Goal: Transaction & Acquisition: Purchase product/service

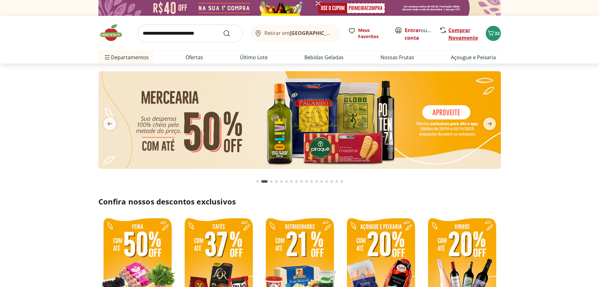
click at [469, 34] on link "Comprar Novamente" at bounding box center [464, 34] width 30 height 14
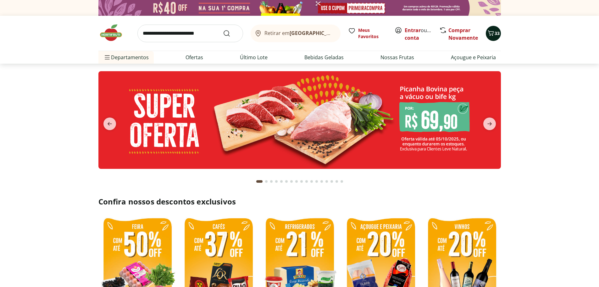
click at [491, 35] on icon "Carrinho" at bounding box center [491, 33] width 8 height 8
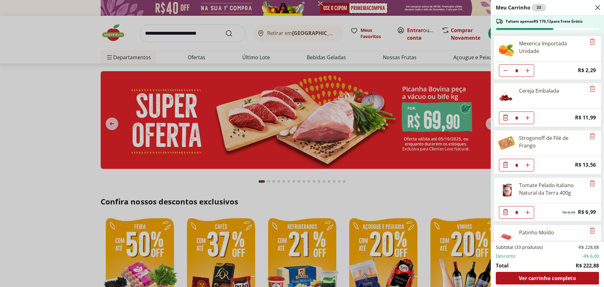
scroll to position [84, 0]
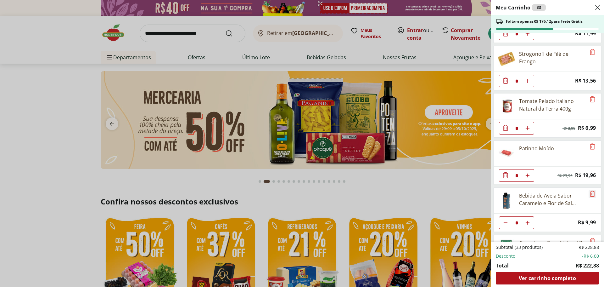
click at [592, 196] on icon "Remove" at bounding box center [592, 193] width 5 height 6
click at [590, 148] on icon "Remove" at bounding box center [593, 147] width 8 height 8
click at [590, 100] on icon "Remove" at bounding box center [592, 99] width 5 height 6
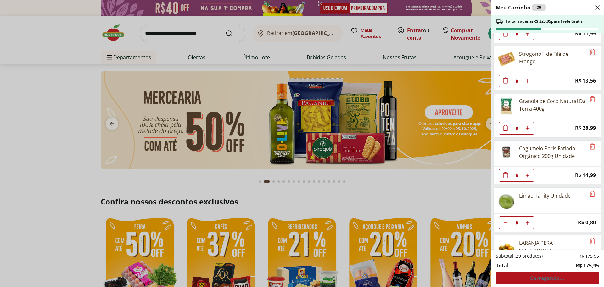
click at [589, 54] on icon "Remove" at bounding box center [593, 52] width 8 height 8
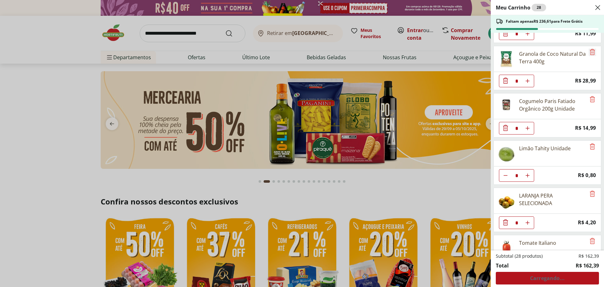
click at [589, 54] on icon "Remove" at bounding box center [593, 52] width 8 height 8
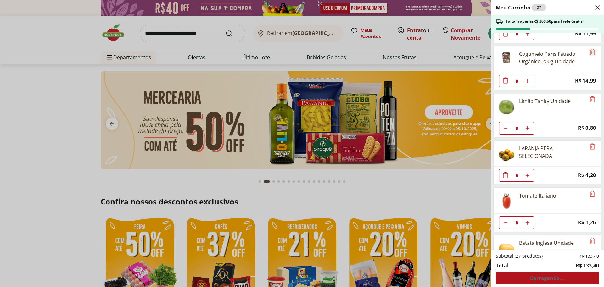
click at [589, 54] on icon "Remove" at bounding box center [593, 52] width 8 height 8
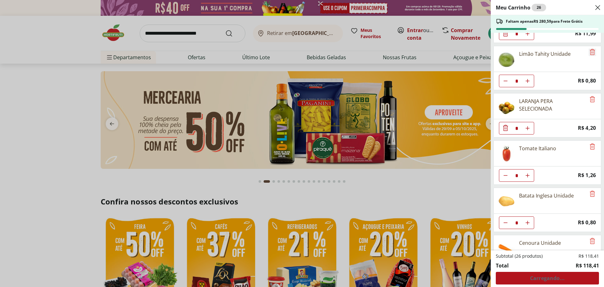
click at [589, 54] on icon "Remove" at bounding box center [593, 52] width 8 height 8
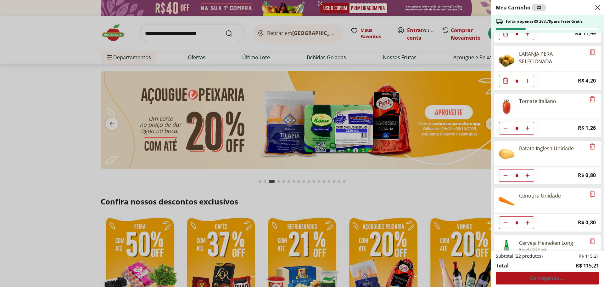
click at [589, 54] on icon "Remove" at bounding box center [593, 52] width 8 height 8
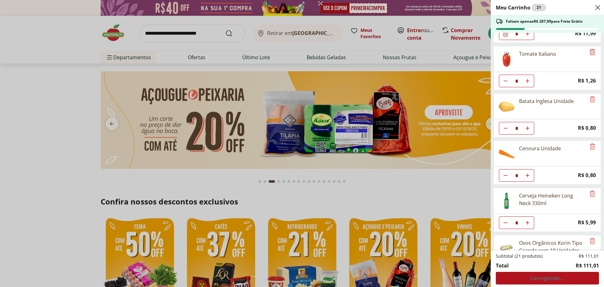
click at [589, 54] on icon "Remove" at bounding box center [593, 52] width 8 height 8
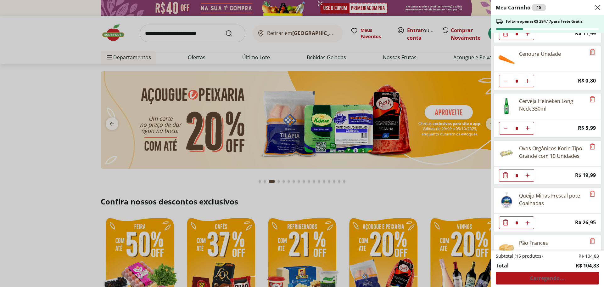
click at [589, 54] on icon "Remove" at bounding box center [593, 52] width 8 height 8
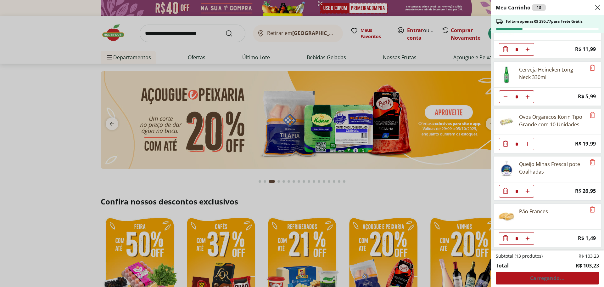
scroll to position [68, 0]
click at [588, 54] on div "* Price: R$ 11,99" at bounding box center [548, 49] width 108 height 18
click at [589, 67] on icon "Remove" at bounding box center [593, 68] width 8 height 8
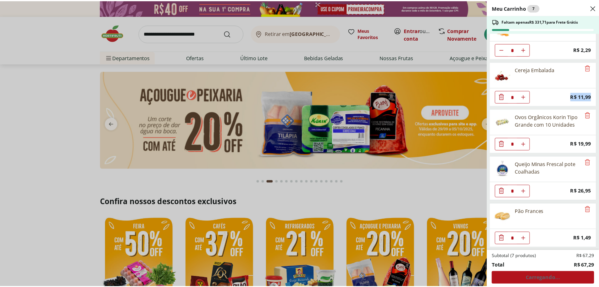
scroll to position [0, 0]
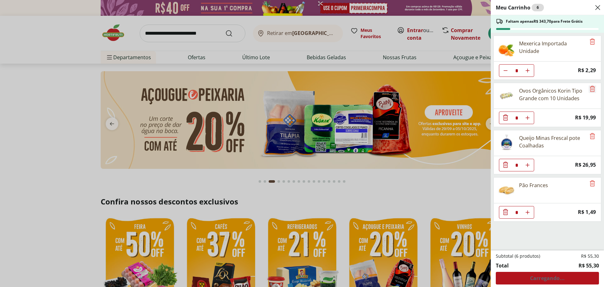
click at [591, 91] on icon "Remove" at bounding box center [593, 89] width 8 height 8
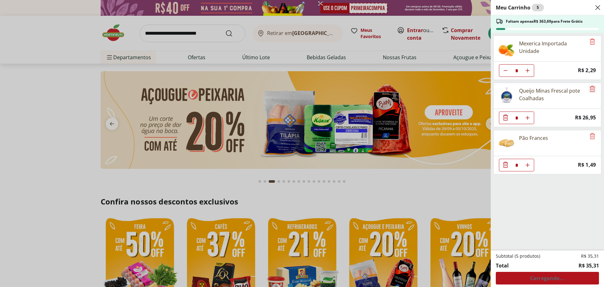
click at [591, 91] on icon "Remove" at bounding box center [593, 89] width 8 height 8
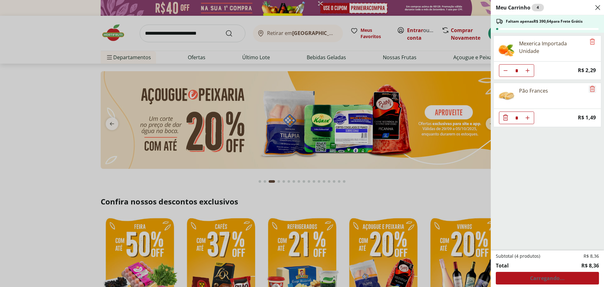
click at [591, 91] on icon "Remove" at bounding box center [593, 89] width 8 height 8
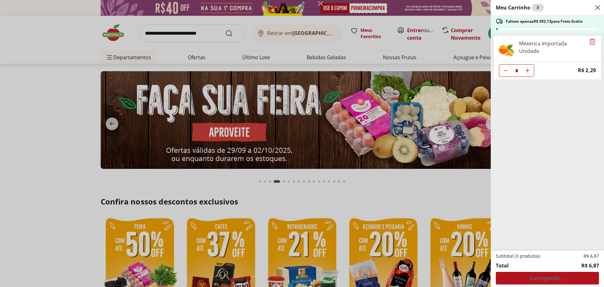
click at [591, 43] on icon "Remove" at bounding box center [593, 42] width 8 height 8
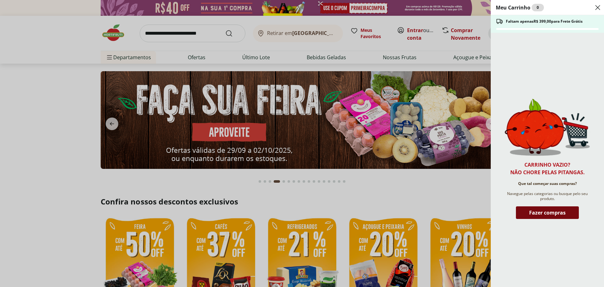
click at [556, 212] on span "Fazer compras" at bounding box center [547, 212] width 36 height 5
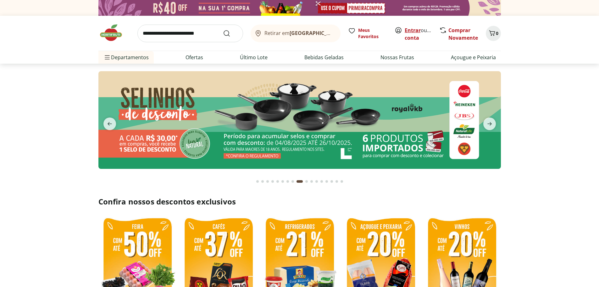
click at [413, 27] on link "Entrar" at bounding box center [413, 30] width 16 height 7
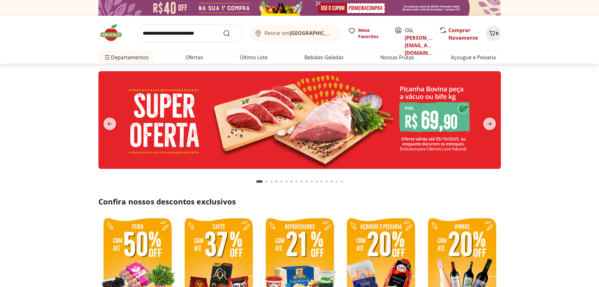
click at [176, 32] on input "search" at bounding box center [191, 34] width 106 height 18
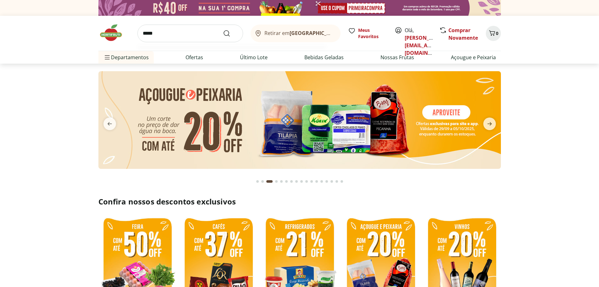
type input "*****"
click at [223, 30] on button "Submit Search" at bounding box center [230, 34] width 15 height 8
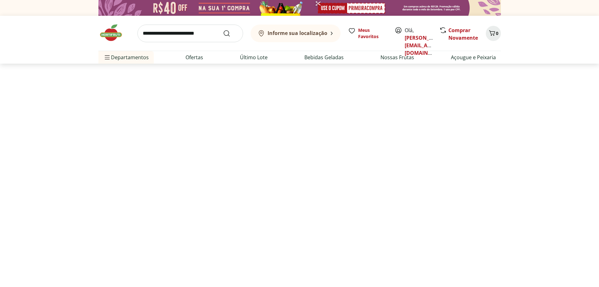
select select "**********"
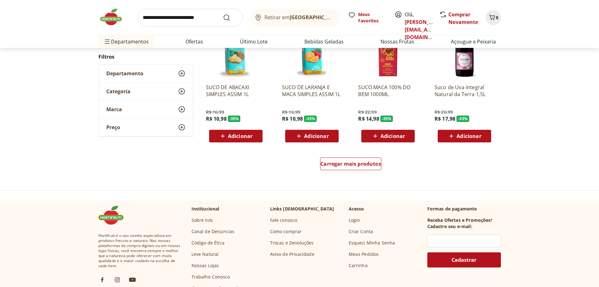
scroll to position [419, 0]
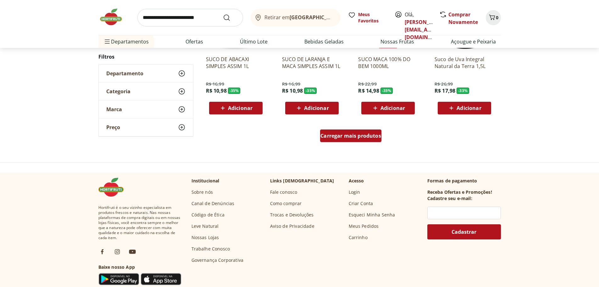
click at [356, 138] on span "Carregar mais produtos" at bounding box center [351, 135] width 61 height 5
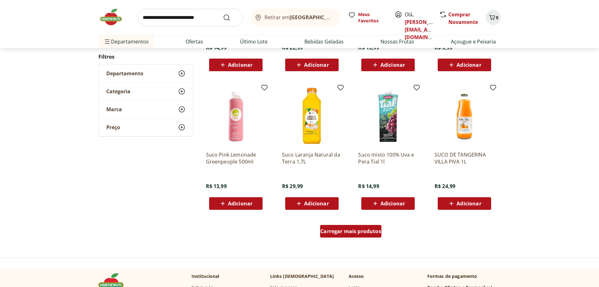
scroll to position [755, 0]
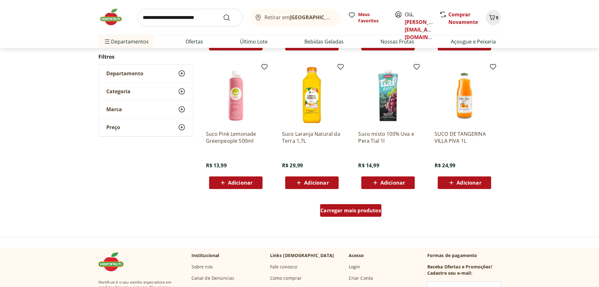
click at [349, 210] on span "Carregar mais produtos" at bounding box center [351, 210] width 61 height 5
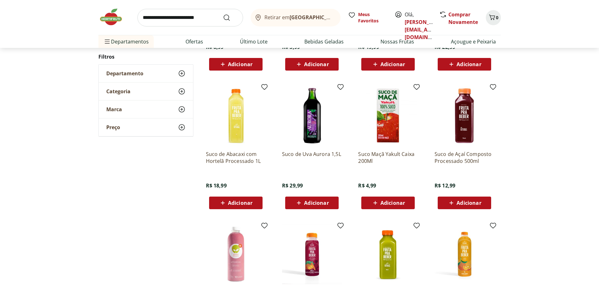
scroll to position [1175, 0]
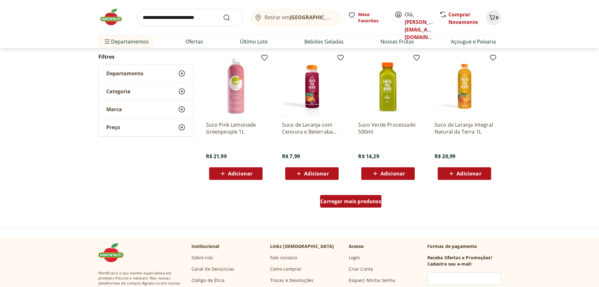
click at [351, 205] on div "Carregar mais produtos" at bounding box center [350, 201] width 61 height 13
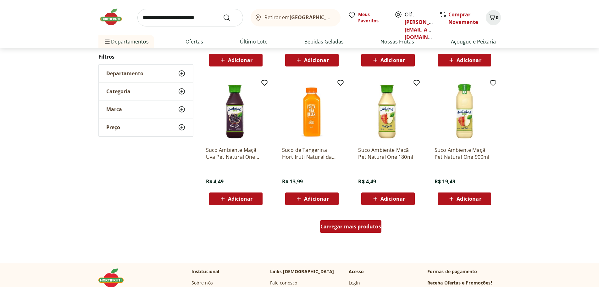
scroll to position [1594, 0]
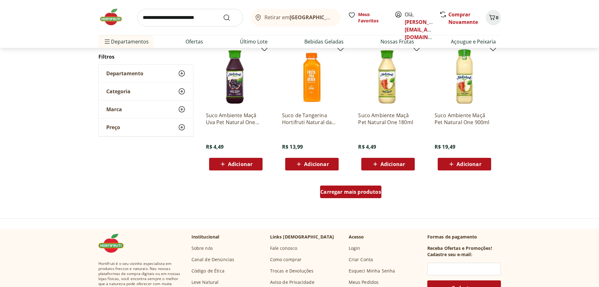
click at [354, 193] on span "Carregar mais produtos" at bounding box center [351, 191] width 61 height 5
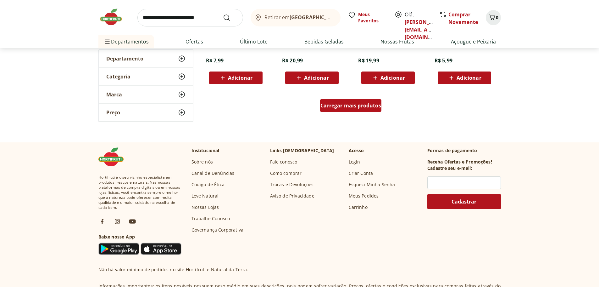
scroll to position [2098, 0]
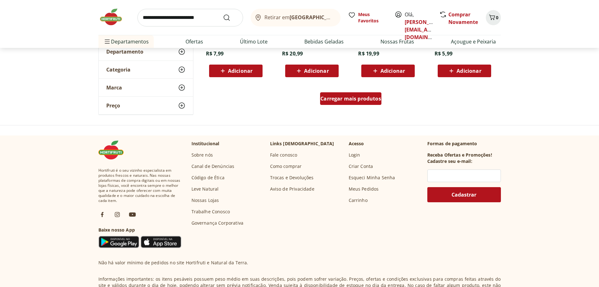
click at [362, 98] on span "Carregar mais produtos" at bounding box center [351, 98] width 61 height 5
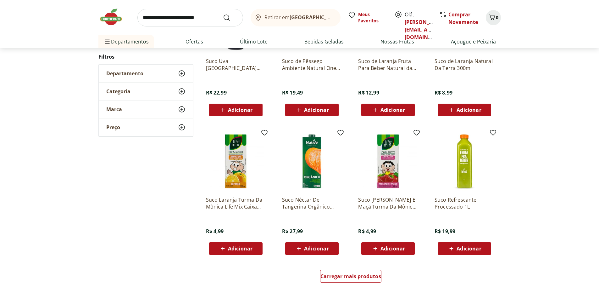
scroll to position [2349, 0]
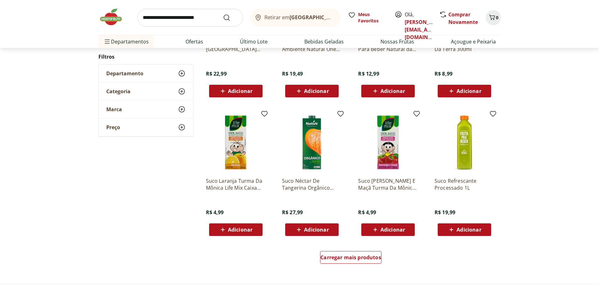
click at [394, 149] on img at bounding box center [388, 142] width 60 height 60
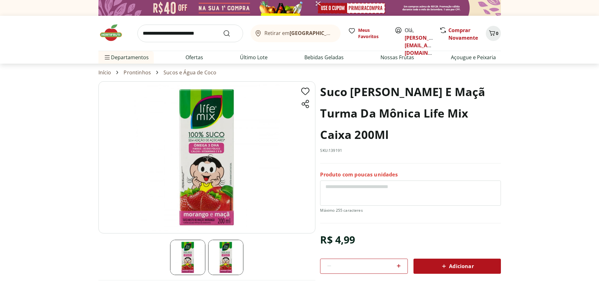
click at [207, 163] on img at bounding box center [206, 157] width 217 height 152
click at [211, 154] on img at bounding box center [206, 157] width 217 height 152
click at [400, 267] on icon at bounding box center [399, 266] width 8 height 8
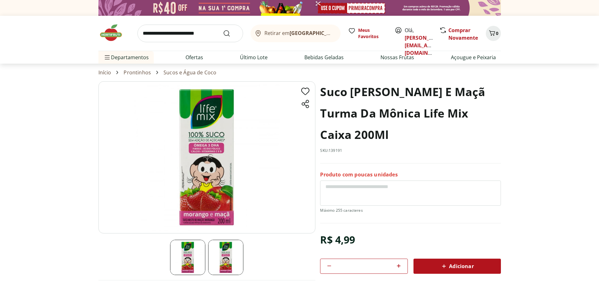
click at [400, 267] on icon at bounding box center [399, 266] width 8 height 8
click at [327, 265] on icon at bounding box center [330, 266] width 8 height 8
type input "*"
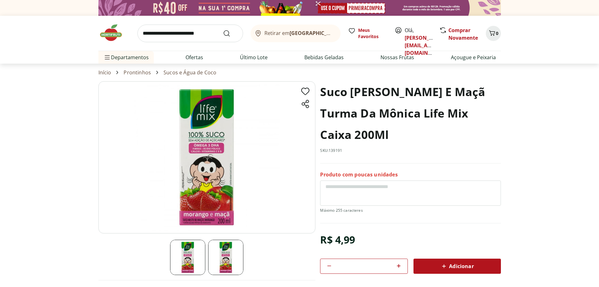
click at [457, 269] on span "Adicionar" at bounding box center [457, 266] width 33 height 8
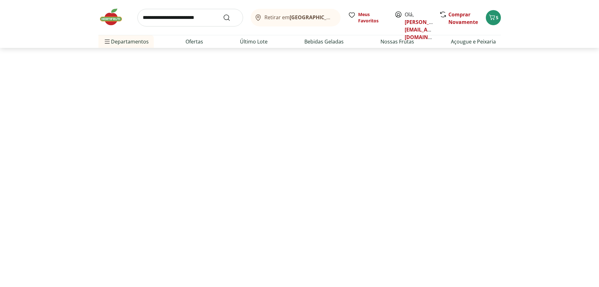
select select "**********"
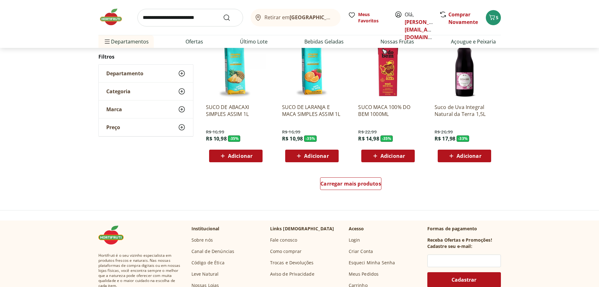
scroll to position [1617, 0]
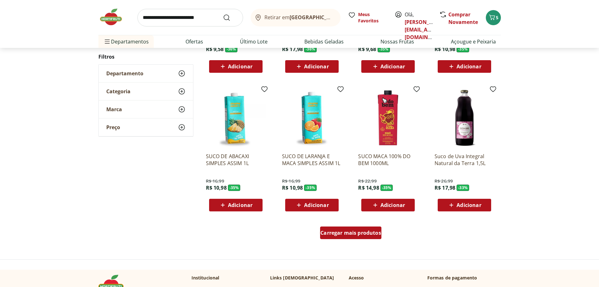
click at [353, 236] on div "Carregar mais produtos" at bounding box center [350, 232] width 61 height 13
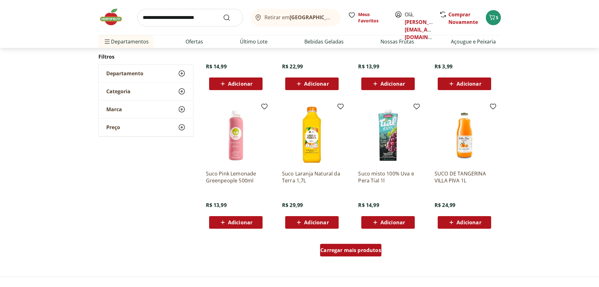
scroll to position [2037, 0]
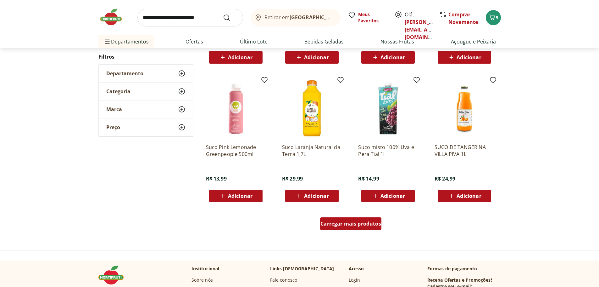
click at [355, 226] on span "Carregar mais produtos" at bounding box center [351, 223] width 61 height 5
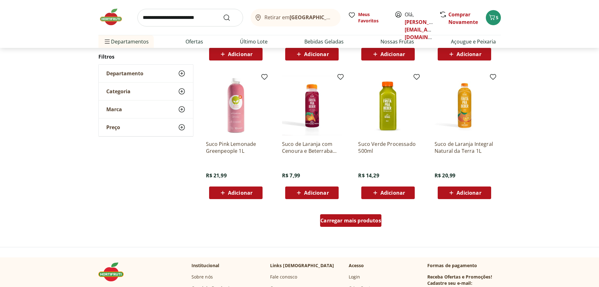
scroll to position [2456, 0]
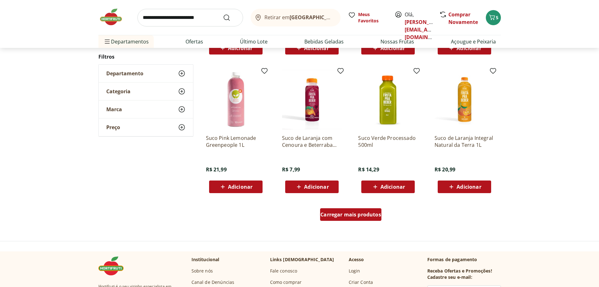
click at [355, 216] on span "Carregar mais produtos" at bounding box center [351, 214] width 61 height 5
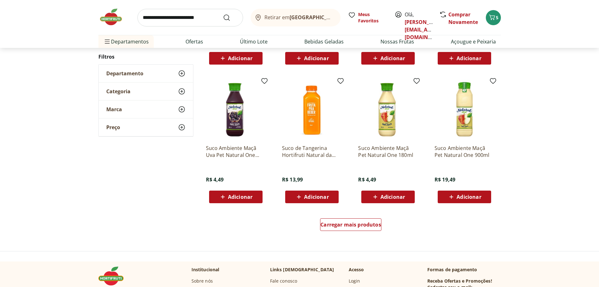
scroll to position [2876, 0]
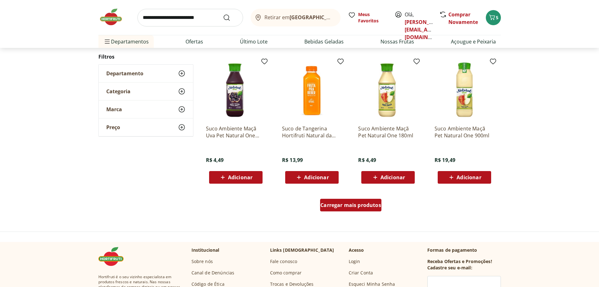
click at [351, 210] on div "Carregar mais produtos" at bounding box center [350, 205] width 61 height 13
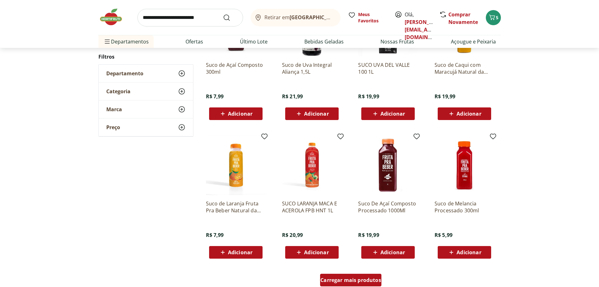
scroll to position [3379, 0]
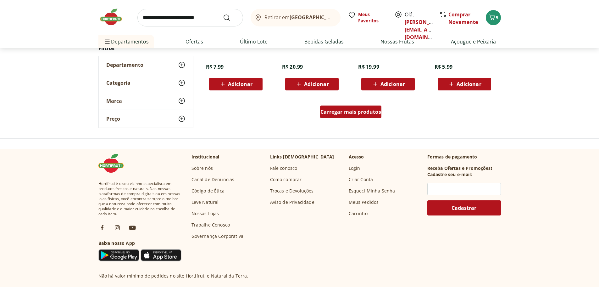
click at [350, 113] on span "Carregar mais produtos" at bounding box center [351, 111] width 61 height 5
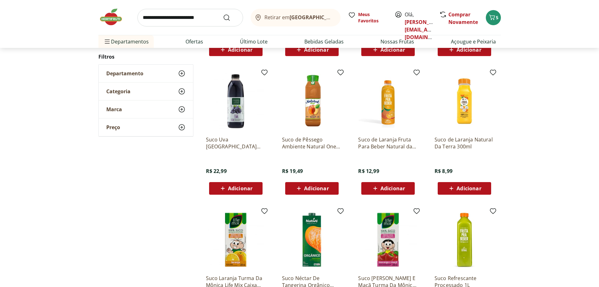
scroll to position [3631, 0]
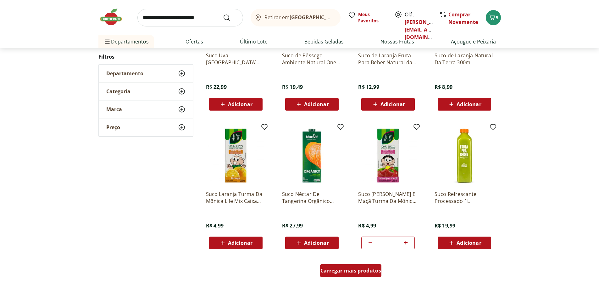
click at [339, 273] on span "Carregar mais produtos" at bounding box center [351, 270] width 61 height 5
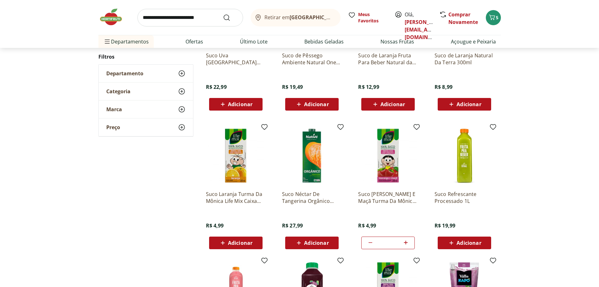
scroll to position [3715, 0]
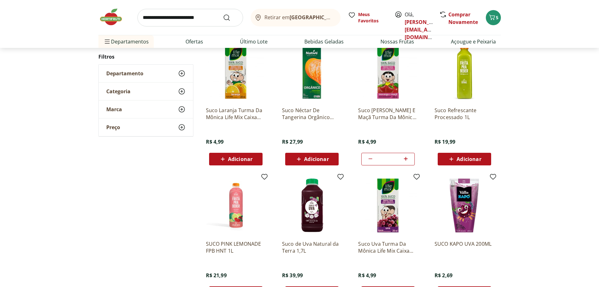
click at [388, 213] on img at bounding box center [388, 205] width 60 height 60
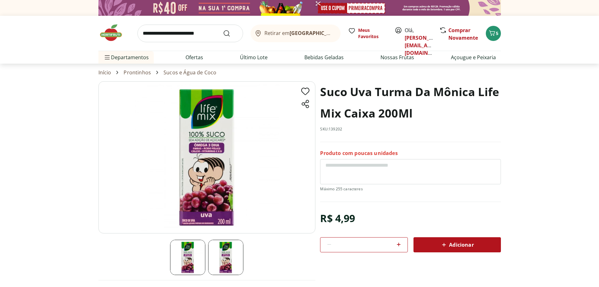
click at [401, 243] on icon at bounding box center [399, 244] width 8 height 8
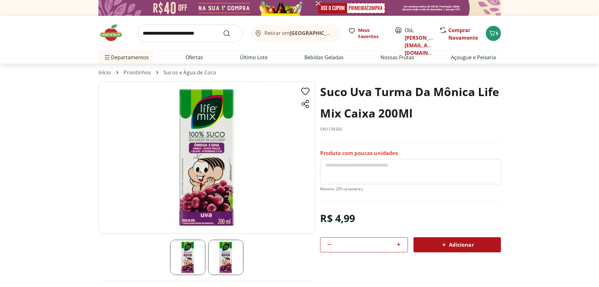
click at [330, 245] on icon at bounding box center [330, 244] width 8 height 8
type input "*"
click at [490, 243] on div "Adicionar" at bounding box center [457, 244] width 77 height 11
click at [172, 35] on input "search" at bounding box center [191, 34] width 106 height 18
type input "**********"
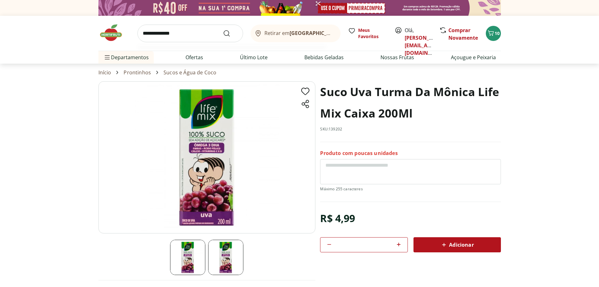
click at [223, 30] on button "Submit Search" at bounding box center [230, 34] width 15 height 8
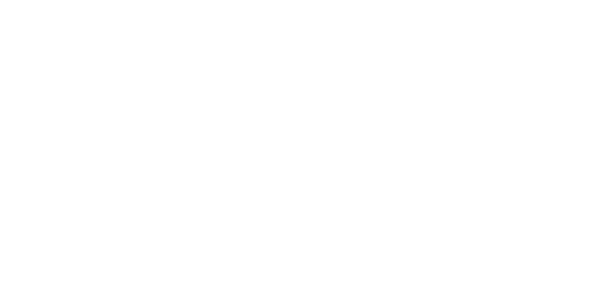
select select "**********"
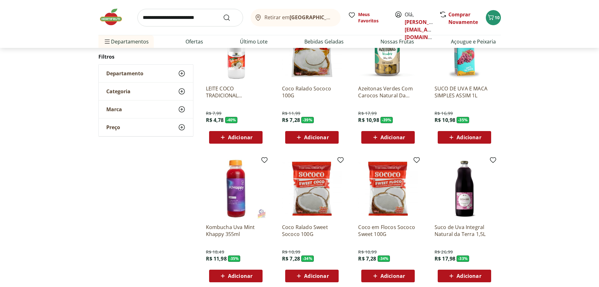
scroll to position [336, 0]
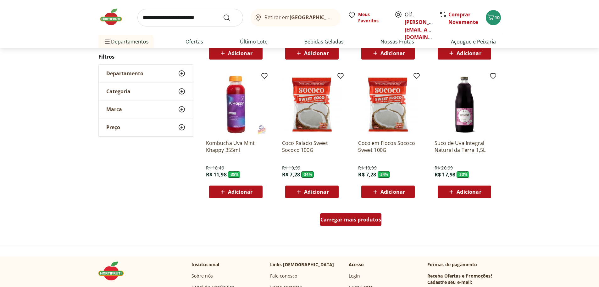
click at [347, 217] on span "Carregar mais produtos" at bounding box center [351, 219] width 61 height 5
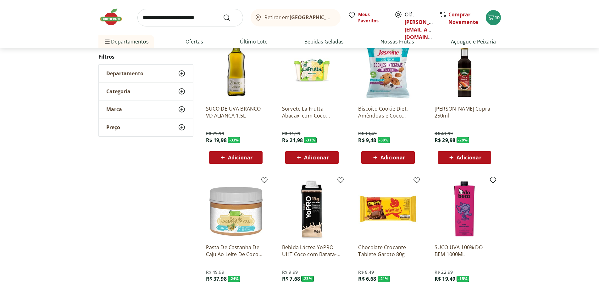
scroll to position [755, 0]
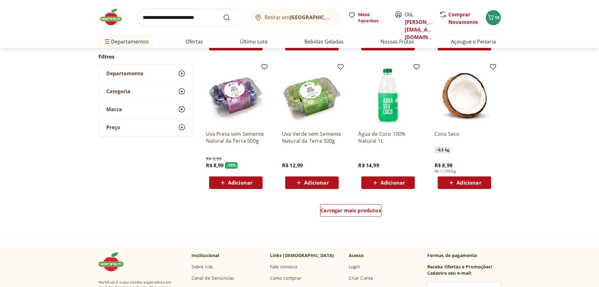
click at [313, 182] on span "Adicionar" at bounding box center [316, 182] width 25 height 5
click at [166, 21] on input "search" at bounding box center [191, 18] width 106 height 18
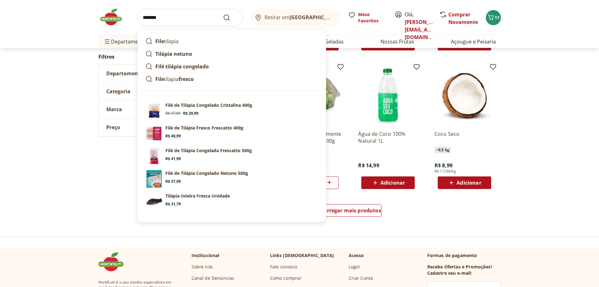
type input "*******"
click at [223, 14] on button "Submit Search" at bounding box center [230, 18] width 15 height 8
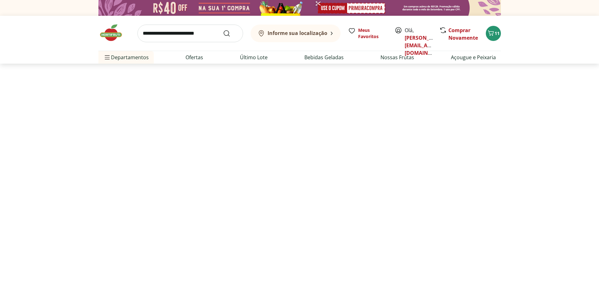
select select "**********"
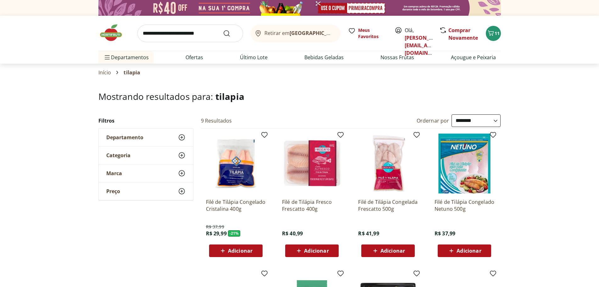
click at [407, 253] on div "Adicionar" at bounding box center [388, 250] width 43 height 11
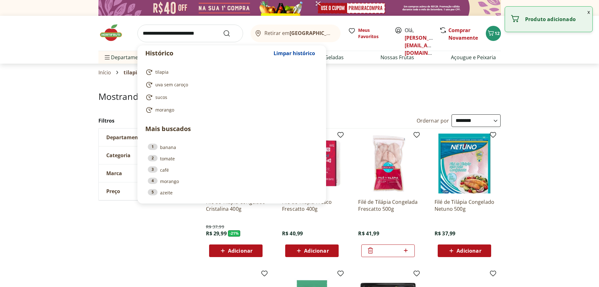
click at [181, 33] on input "search" at bounding box center [191, 34] width 106 height 18
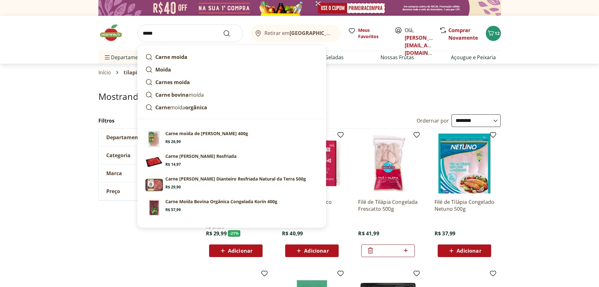
type input "*****"
click at [223, 30] on button "Submit Search" at bounding box center [230, 34] width 15 height 8
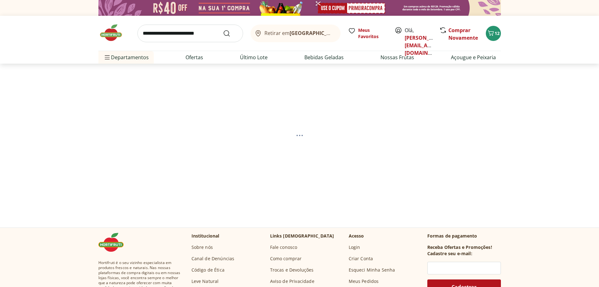
select select "**********"
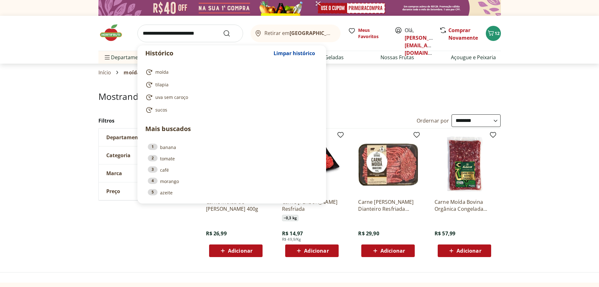
click at [182, 34] on input "search" at bounding box center [191, 34] width 106 height 18
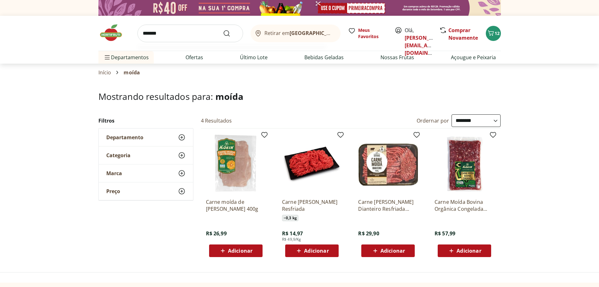
type input "*******"
click at [223, 30] on button "Submit Search" at bounding box center [230, 34] width 15 height 8
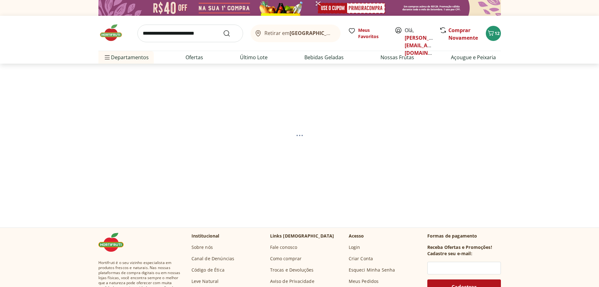
select select "**********"
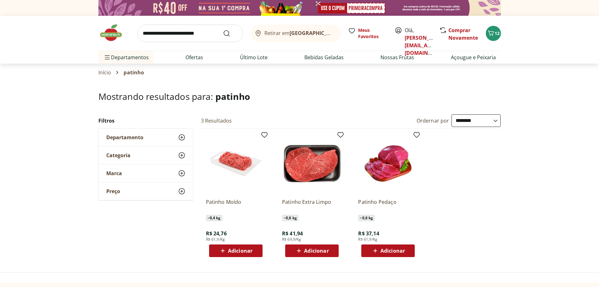
click at [238, 253] on span "Adicionar" at bounding box center [240, 250] width 25 height 5
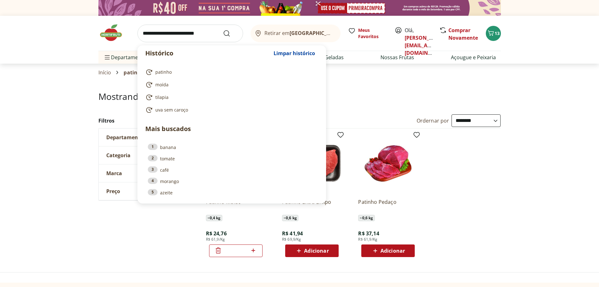
click at [157, 37] on input "search" at bounding box center [191, 34] width 106 height 18
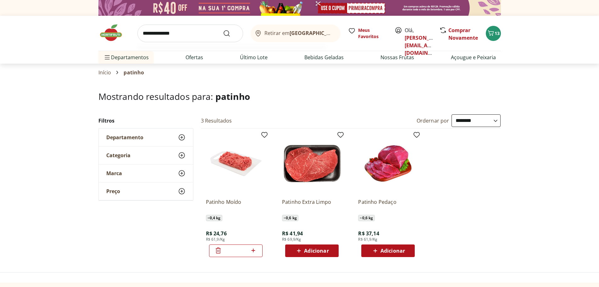
type input "**********"
click at [223, 30] on button "Submit Search" at bounding box center [230, 34] width 15 height 8
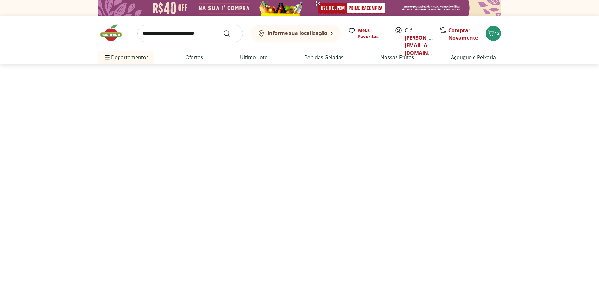
select select "**********"
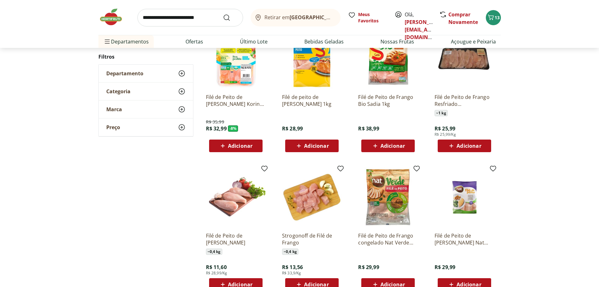
scroll to position [84, 0]
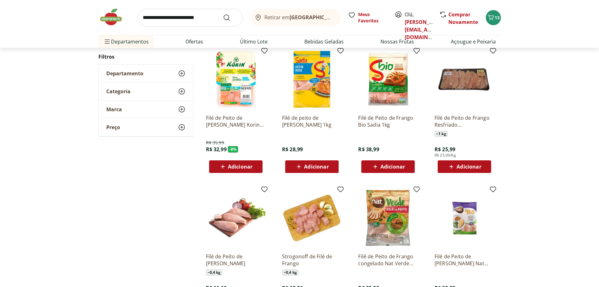
click at [472, 166] on span "Adicionar" at bounding box center [469, 166] width 25 height 5
click at [196, 20] on input "search" at bounding box center [191, 18] width 106 height 18
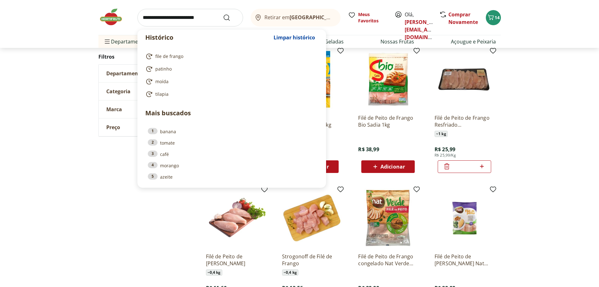
type input "*"
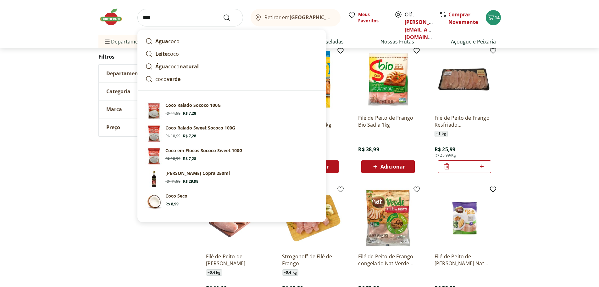
type input "****"
click at [223, 14] on button "Submit Search" at bounding box center [230, 18] width 15 height 8
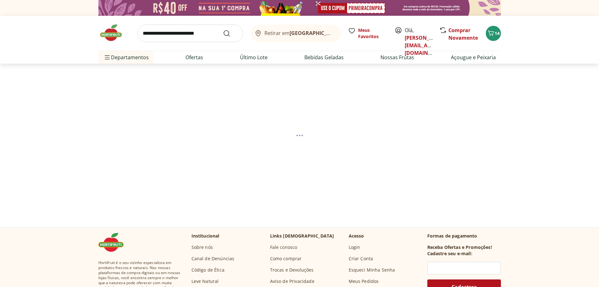
click at [187, 35] on input "search" at bounding box center [191, 34] width 106 height 18
type input "**********"
click at [223, 30] on button "Submit Search" at bounding box center [230, 34] width 15 height 8
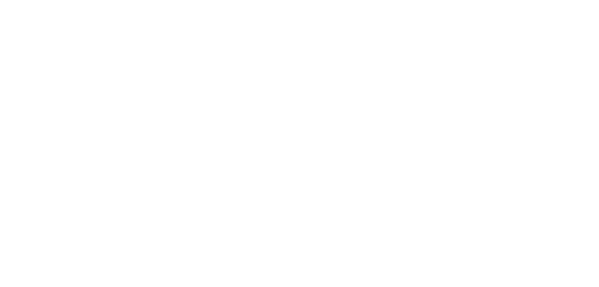
select select "**********"
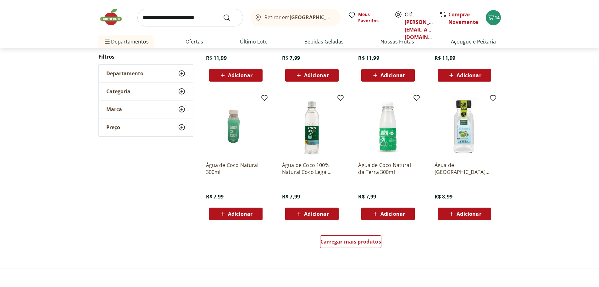
scroll to position [336, 0]
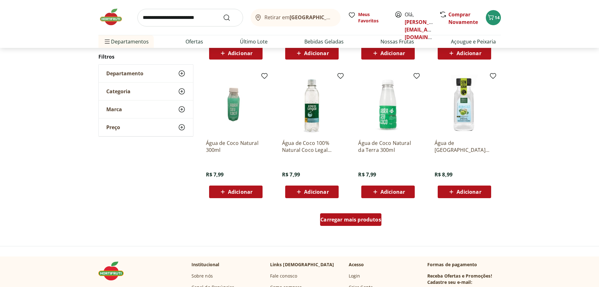
click at [342, 221] on span "Carregar mais produtos" at bounding box center [351, 219] width 61 height 5
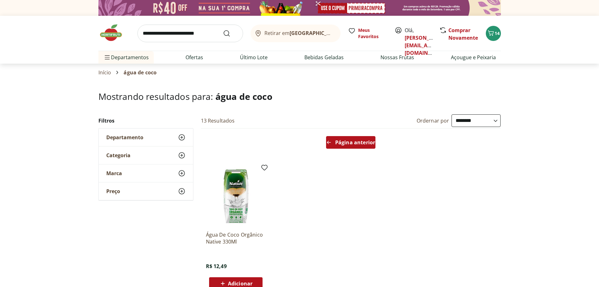
click at [346, 142] on span "Página anterior" at bounding box center [355, 142] width 40 height 5
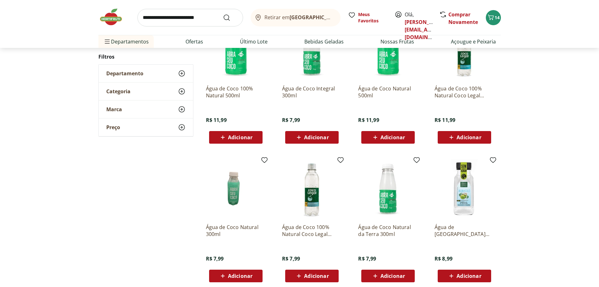
scroll to position [336, 0]
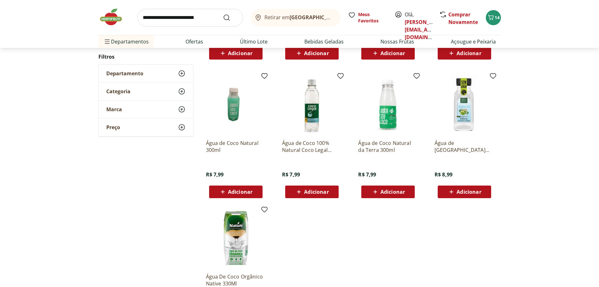
click at [472, 192] on span "Adicionar" at bounding box center [469, 191] width 25 height 5
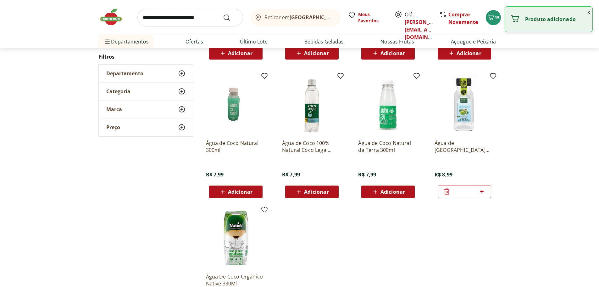
click at [483, 192] on icon at bounding box center [482, 192] width 8 height 8
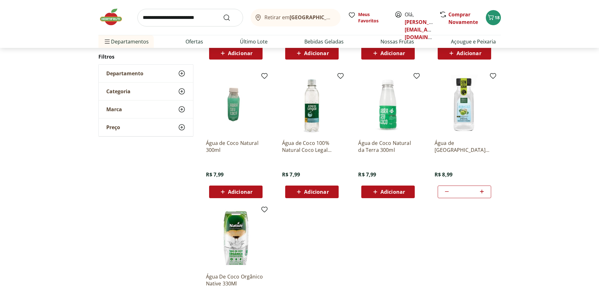
click at [483, 191] on icon at bounding box center [482, 191] width 4 height 4
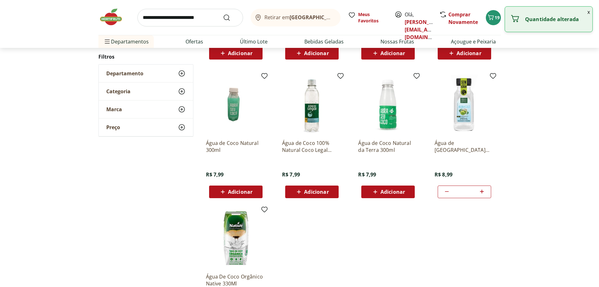
click at [483, 191] on icon at bounding box center [482, 191] width 4 height 4
type input "*"
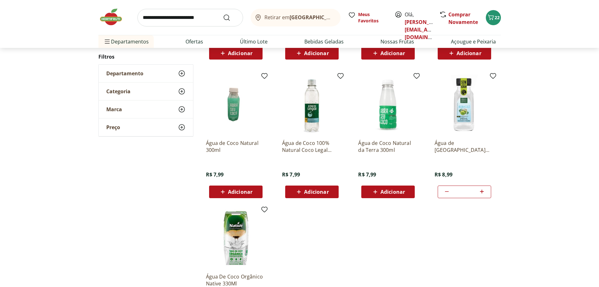
click at [188, 19] on input "search" at bounding box center [191, 18] width 106 height 18
type input "******"
click at [223, 14] on button "Submit Search" at bounding box center [230, 18] width 15 height 8
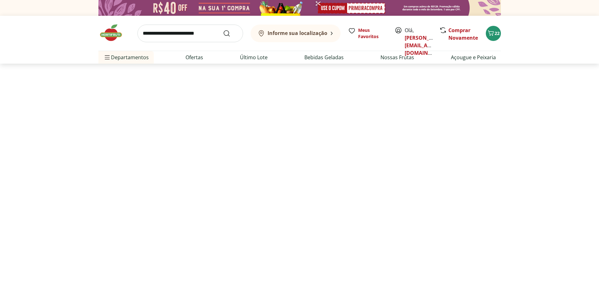
select select "**********"
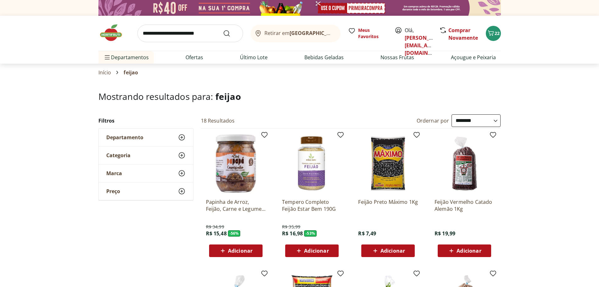
click at [387, 249] on span "Adicionar" at bounding box center [393, 250] width 25 height 5
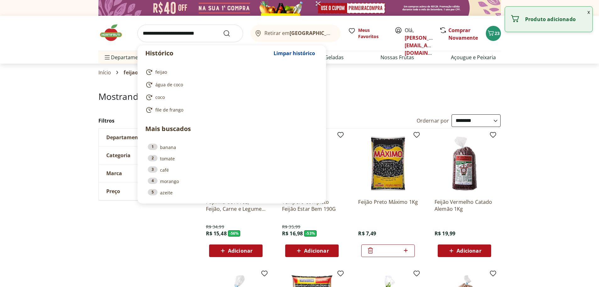
click at [160, 31] on input "search" at bounding box center [191, 34] width 106 height 18
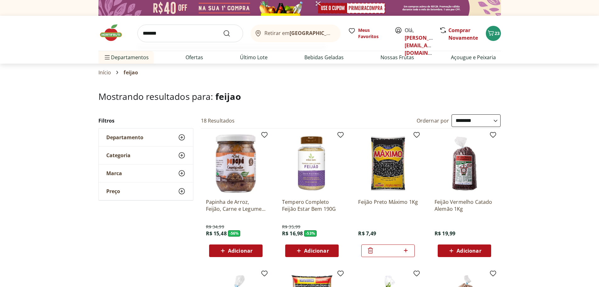
type input "*******"
click at [223, 30] on button "Submit Search" at bounding box center [230, 34] width 15 height 8
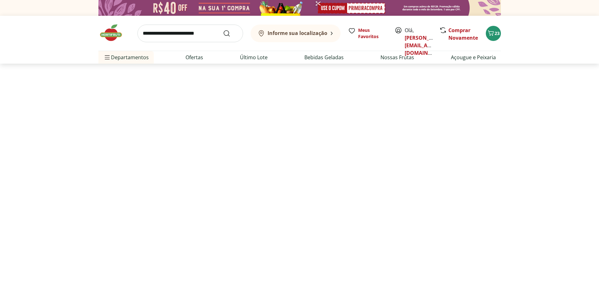
select select "**********"
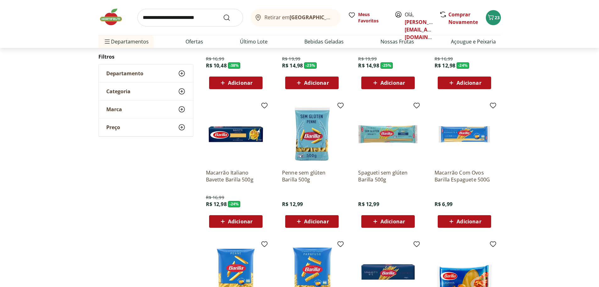
scroll to position [252, 0]
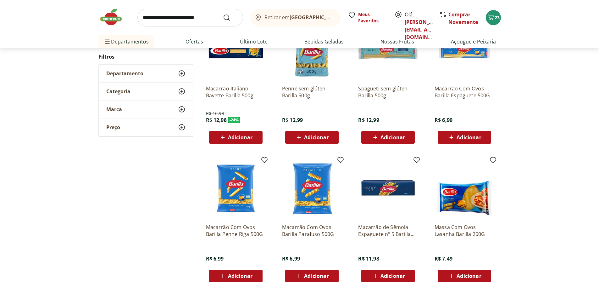
click at [325, 277] on span "Adicionar" at bounding box center [316, 275] width 25 height 5
click at [184, 12] on input "search" at bounding box center [191, 18] width 106 height 18
type input "**********"
click at [223, 14] on button "Submit Search" at bounding box center [230, 18] width 15 height 8
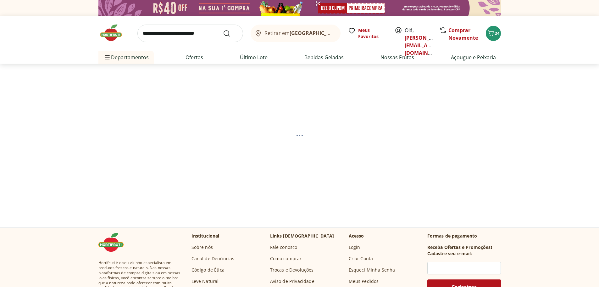
select select "**********"
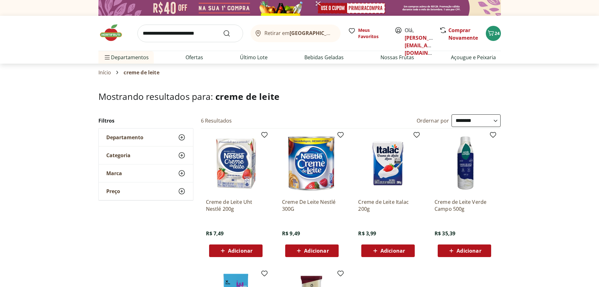
scroll to position [84, 0]
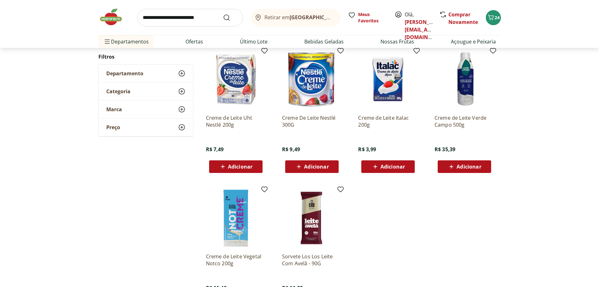
click at [235, 165] on span "Adicionar" at bounding box center [240, 166] width 25 height 5
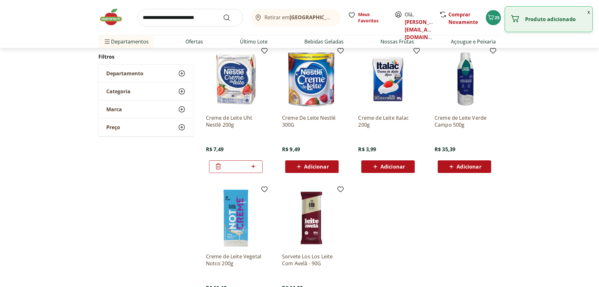
click at [253, 167] on icon at bounding box center [254, 166] width 8 height 8
type input "*"
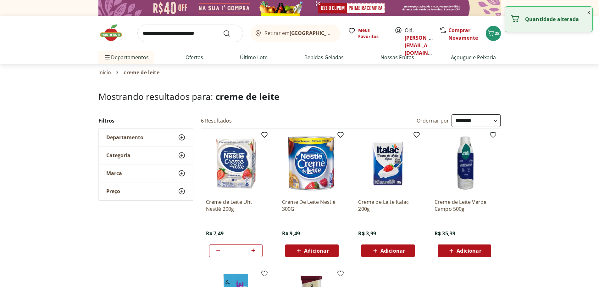
select select "**********"
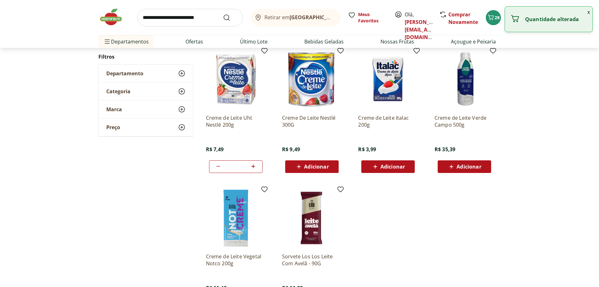
click at [159, 12] on input "search" at bounding box center [191, 18] width 106 height 18
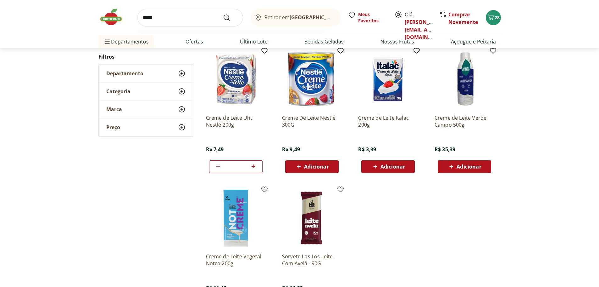
type input "*****"
click at [223, 14] on button "Submit Search" at bounding box center [230, 18] width 15 height 8
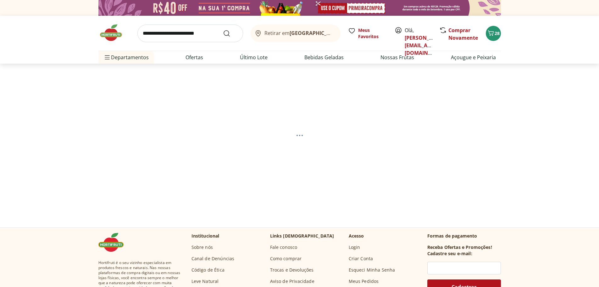
select select "**********"
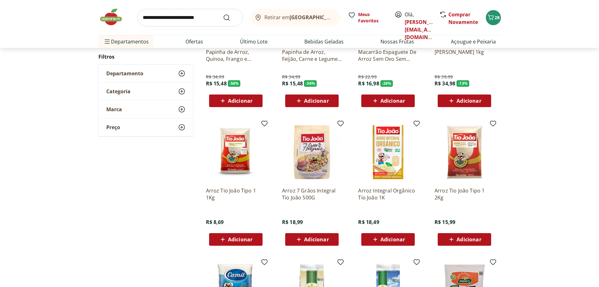
scroll to position [168, 0]
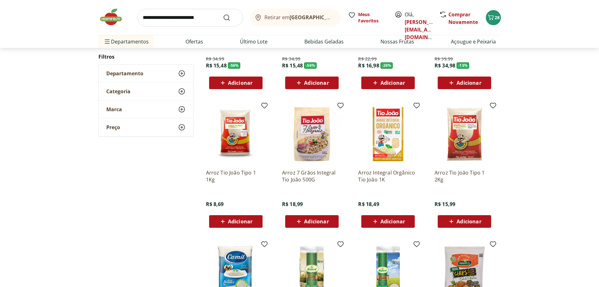
click at [244, 222] on span "Adicionar" at bounding box center [240, 221] width 25 height 5
click at [179, 21] on input "search" at bounding box center [191, 18] width 106 height 18
type input "********"
click at [223, 14] on button "Submit Search" at bounding box center [230, 18] width 15 height 8
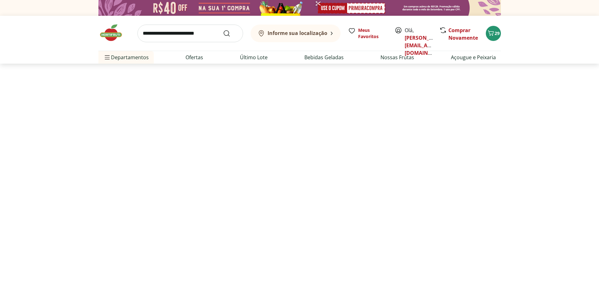
select select "**********"
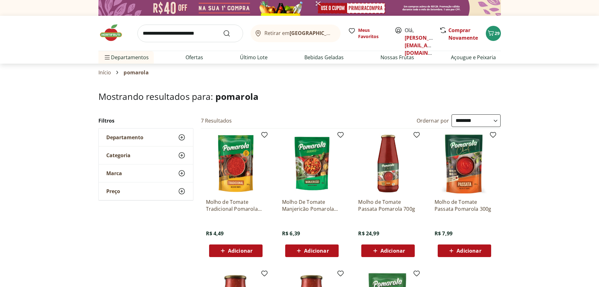
scroll to position [84, 0]
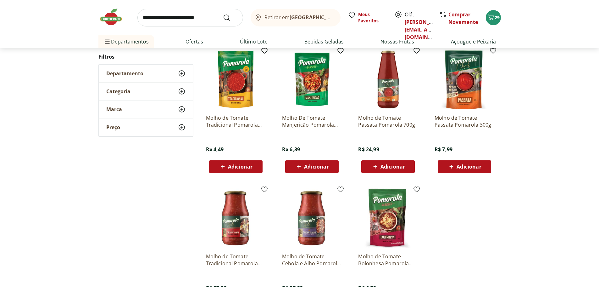
click at [238, 165] on span "Adicionar" at bounding box center [240, 166] width 25 height 5
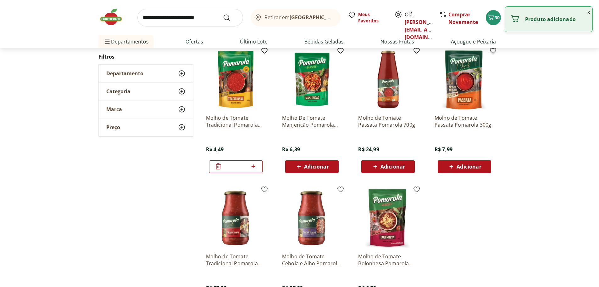
click at [255, 166] on icon at bounding box center [254, 166] width 8 height 8
type input "*"
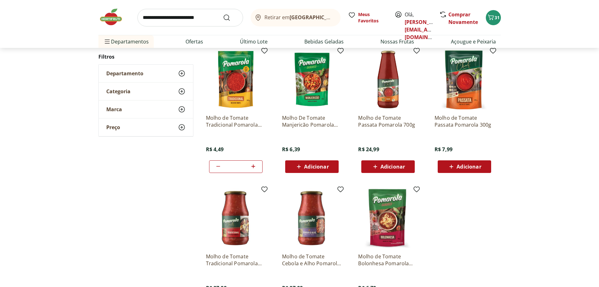
click at [181, 20] on input "search" at bounding box center [191, 18] width 106 height 18
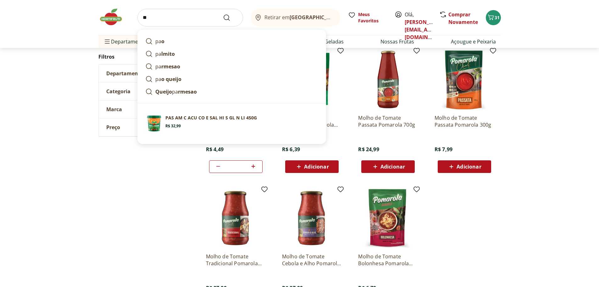
type input "*"
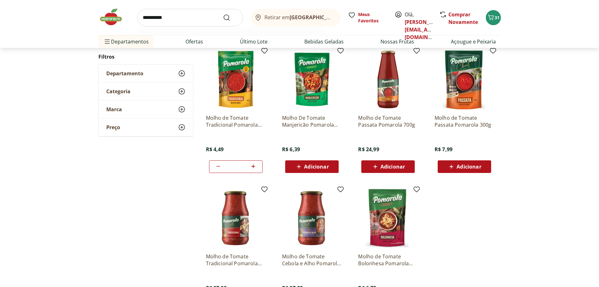
type input "**********"
click at [223, 14] on button "Submit Search" at bounding box center [230, 18] width 15 height 8
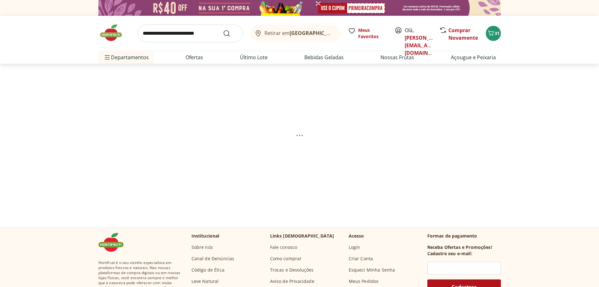
select select "**********"
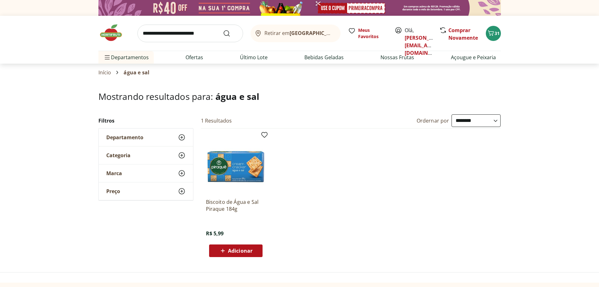
click at [250, 252] on span "Adicionar" at bounding box center [240, 250] width 25 height 5
click at [163, 33] on input "search" at bounding box center [191, 34] width 106 height 18
type input "*********"
click at [223, 30] on button "Submit Search" at bounding box center [230, 34] width 15 height 8
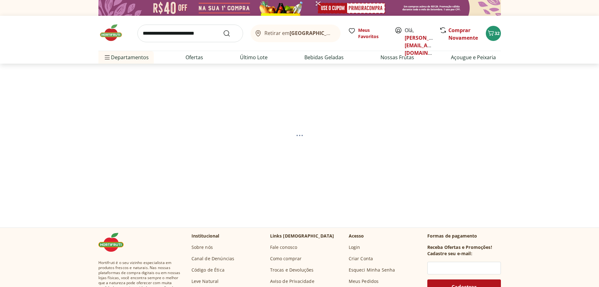
select select "**********"
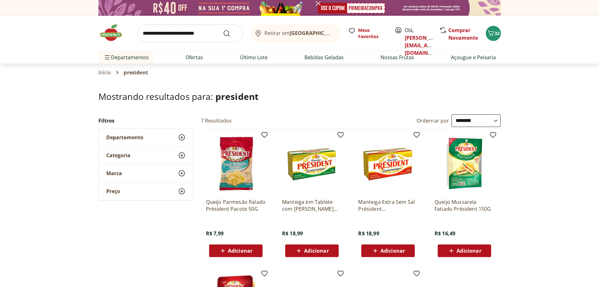
click at [326, 249] on span "Adicionar" at bounding box center [316, 250] width 25 height 5
click at [497, 34] on span "33" at bounding box center [497, 33] width 5 height 6
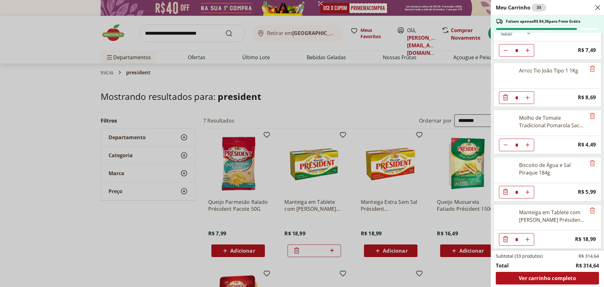
scroll to position [446, 0]
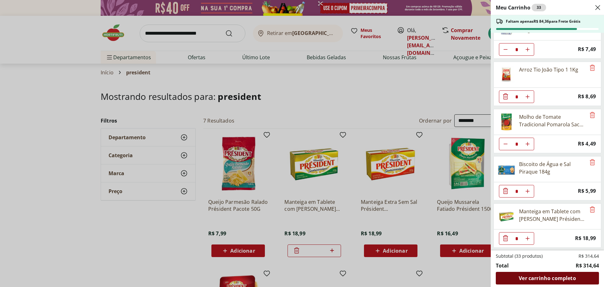
click at [552, 278] on span "Ver carrinho completo" at bounding box center [547, 277] width 57 height 5
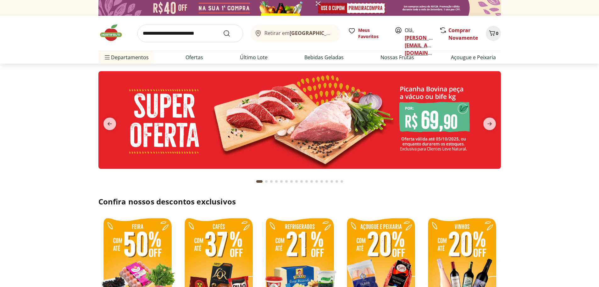
click at [425, 40] on link "[PERSON_NAME][EMAIL_ADDRESS][DOMAIN_NAME]" at bounding box center [427, 45] width 44 height 22
click at [422, 38] on link "[PERSON_NAME][EMAIL_ADDRESS][DOMAIN_NAME]" at bounding box center [427, 45] width 44 height 22
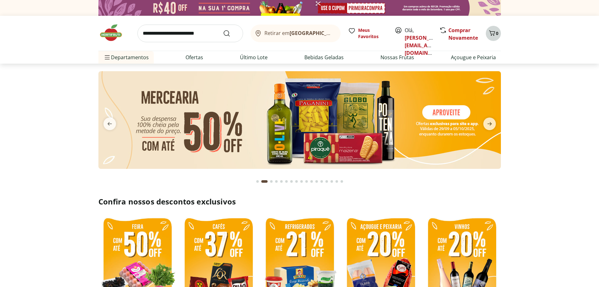
click at [498, 38] on button "0" at bounding box center [493, 33] width 15 height 15
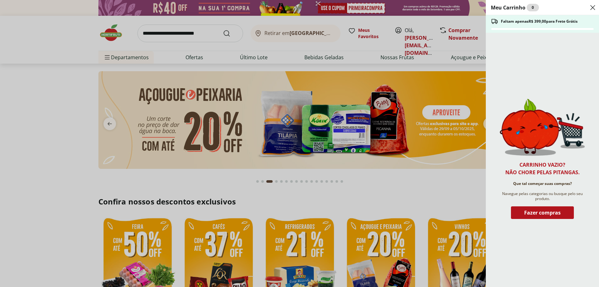
click at [597, 11] on icon "Close" at bounding box center [593, 8] width 8 height 8
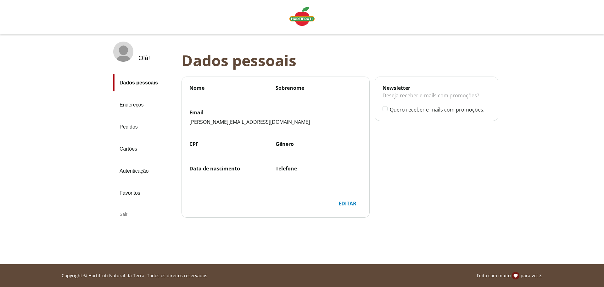
click at [123, 216] on div "Sair" at bounding box center [144, 213] width 63 height 15
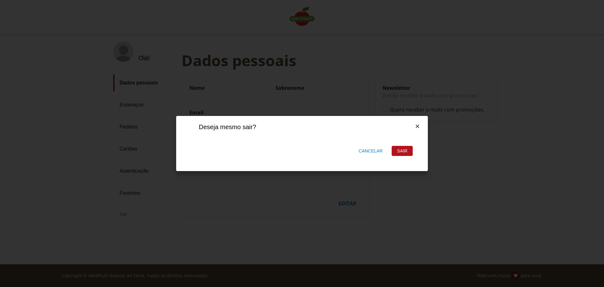
click at [403, 150] on div "Sair" at bounding box center [402, 150] width 20 height 9
click at [368, 149] on div "Cancelar" at bounding box center [371, 150] width 34 height 7
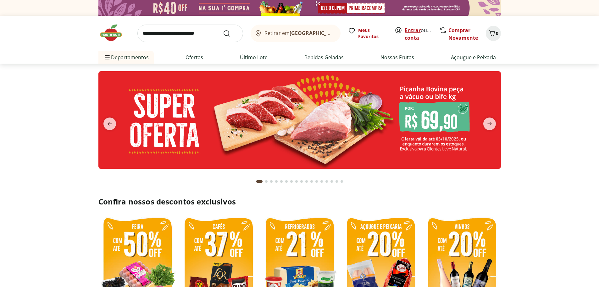
click at [411, 30] on link "Entrar" at bounding box center [413, 30] width 16 height 7
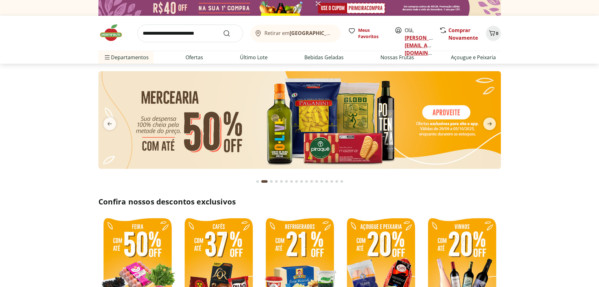
click at [418, 38] on link "[PERSON_NAME][EMAIL_ADDRESS][DOMAIN_NAME]" at bounding box center [427, 45] width 44 height 22
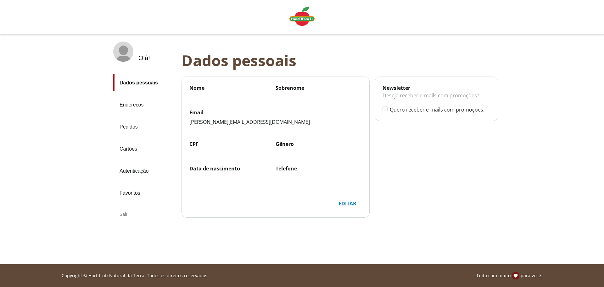
click at [131, 126] on link "Pedidos" at bounding box center [144, 126] width 63 height 17
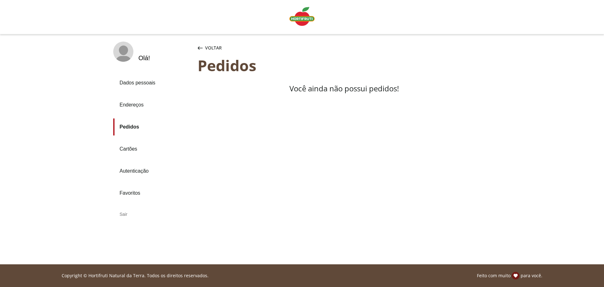
click at [135, 103] on link "Endereços" at bounding box center [152, 104] width 79 height 17
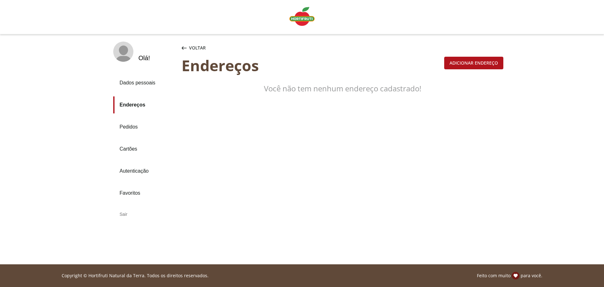
click at [188, 47] on div "Voltar" at bounding box center [193, 48] width 27 height 13
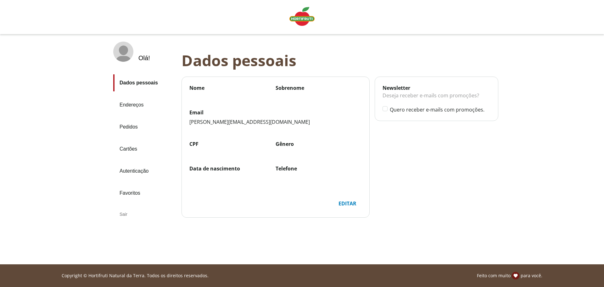
click at [133, 148] on link "Cartões" at bounding box center [144, 148] width 63 height 17
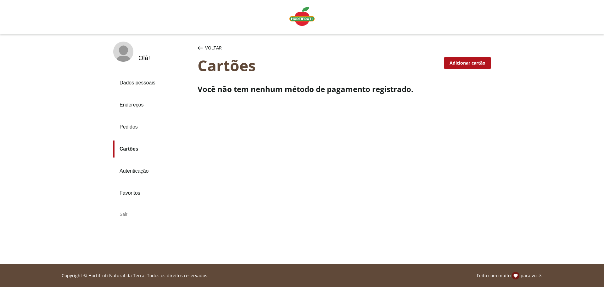
click at [141, 81] on link "Dados pessoais" at bounding box center [152, 82] width 79 height 17
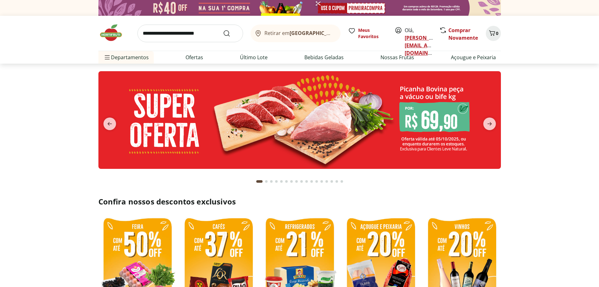
click at [413, 34] on link "[PERSON_NAME][EMAIL_ADDRESS][DOMAIN_NAME]" at bounding box center [427, 45] width 44 height 22
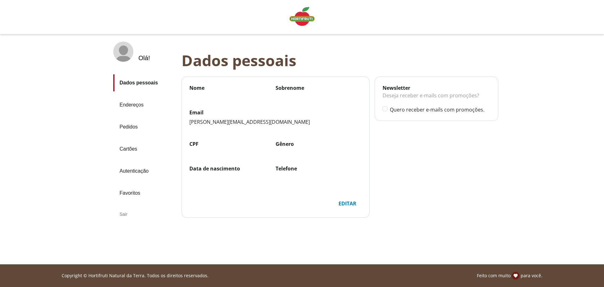
click at [126, 216] on div "Sair" at bounding box center [144, 213] width 63 height 15
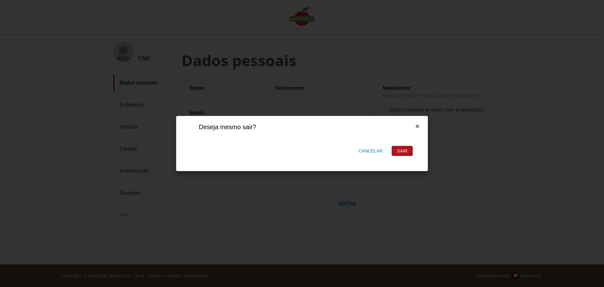
click at [399, 150] on div "Sair" at bounding box center [402, 150] width 20 height 9
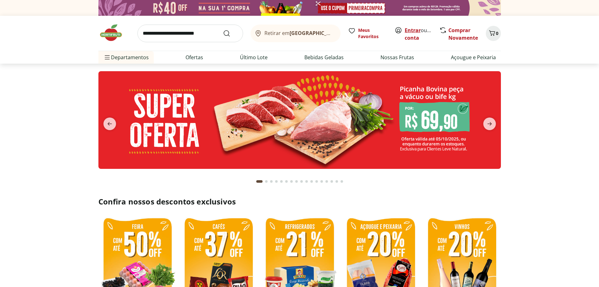
click at [407, 28] on link "Entrar" at bounding box center [413, 30] width 16 height 7
click at [415, 27] on link "Entrar" at bounding box center [413, 30] width 16 height 7
click at [418, 35] on link "Criar conta" at bounding box center [422, 34] width 35 height 14
